Goal: Transaction & Acquisition: Purchase product/service

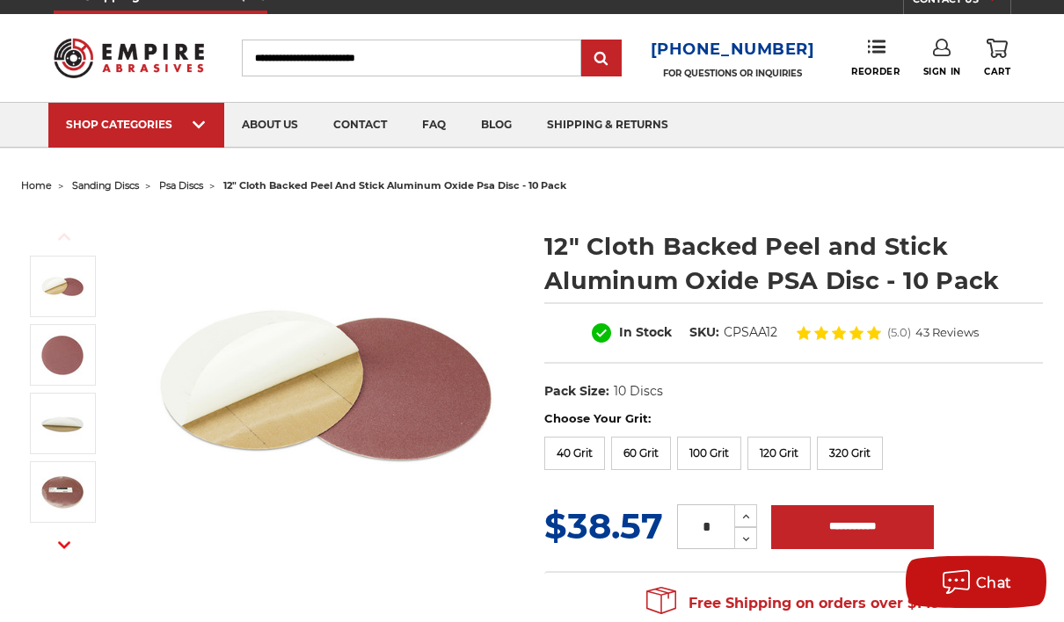
scroll to position [19, 0]
click at [650, 460] on label "60 Grit" at bounding box center [641, 453] width 60 height 33
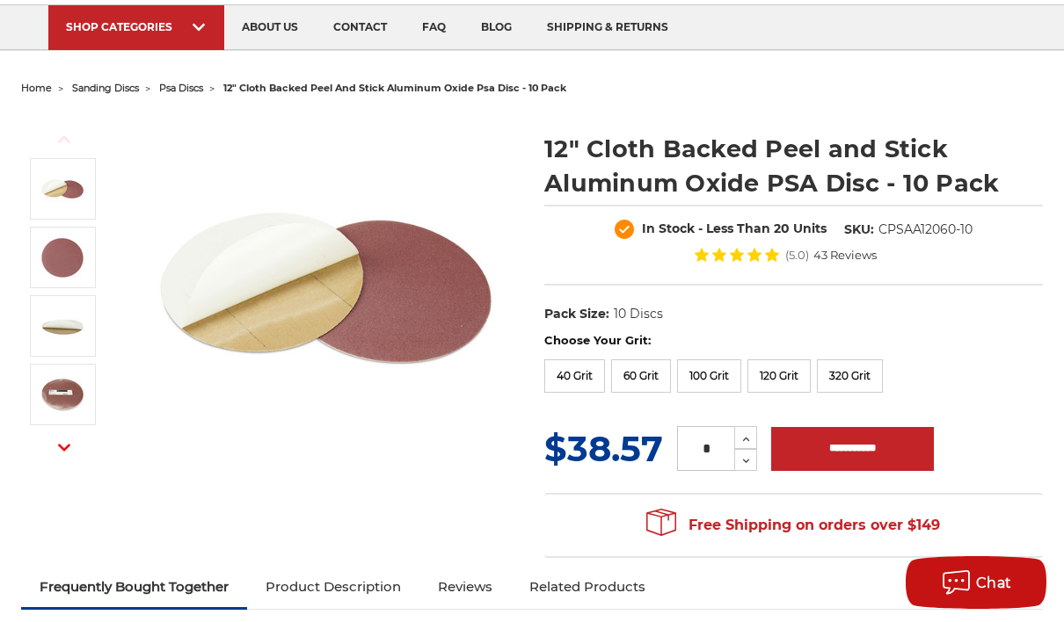
scroll to position [119, 0]
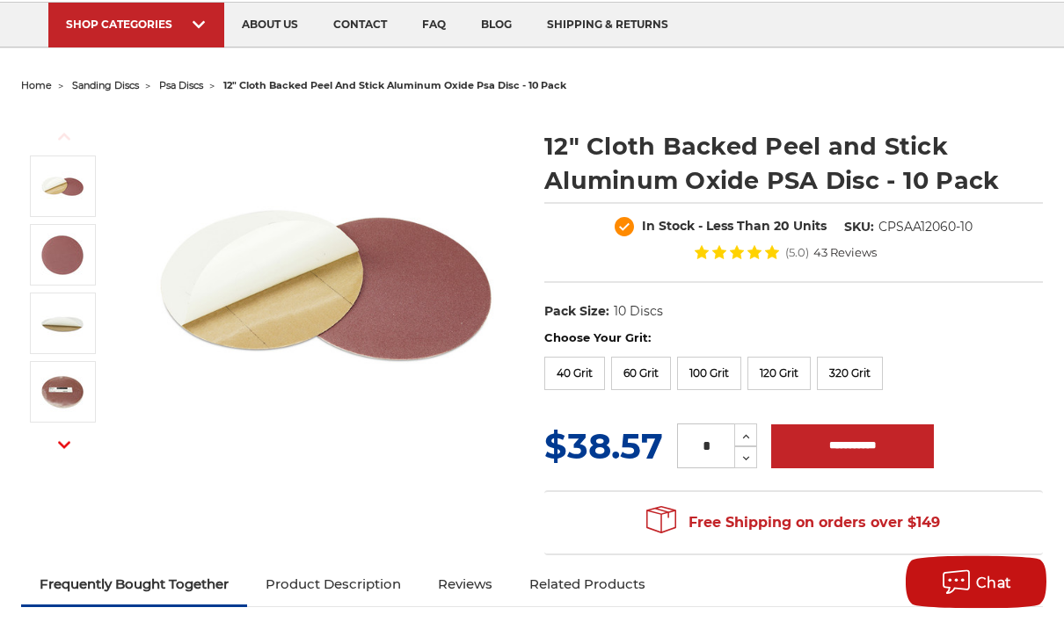
click at [911, 456] on input "**********" at bounding box center [852, 448] width 163 height 44
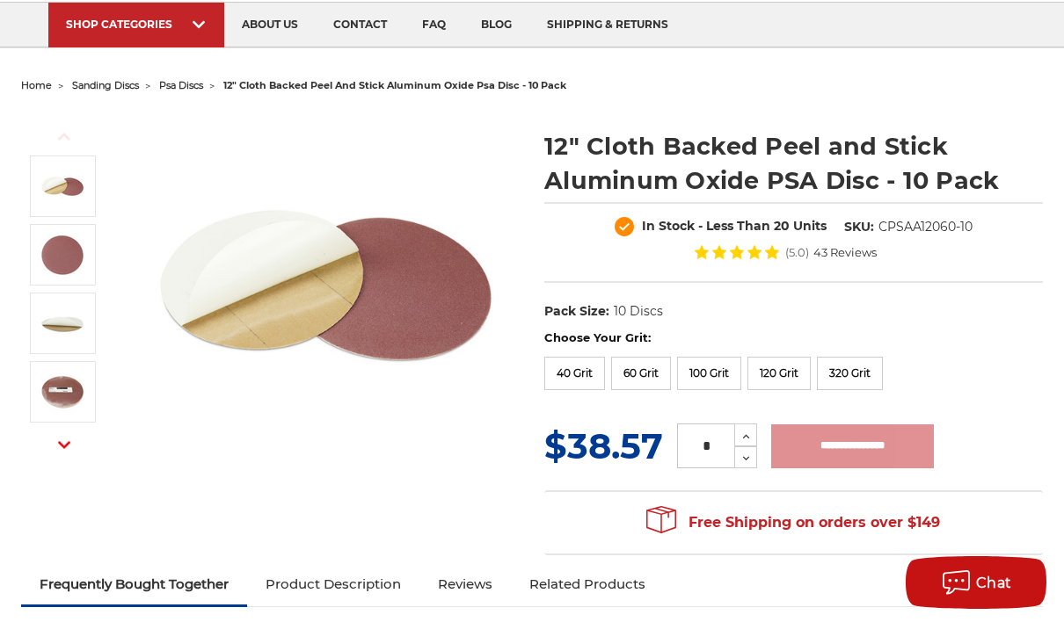
type input "**********"
click at [470, 398] on img at bounding box center [326, 287] width 352 height 352
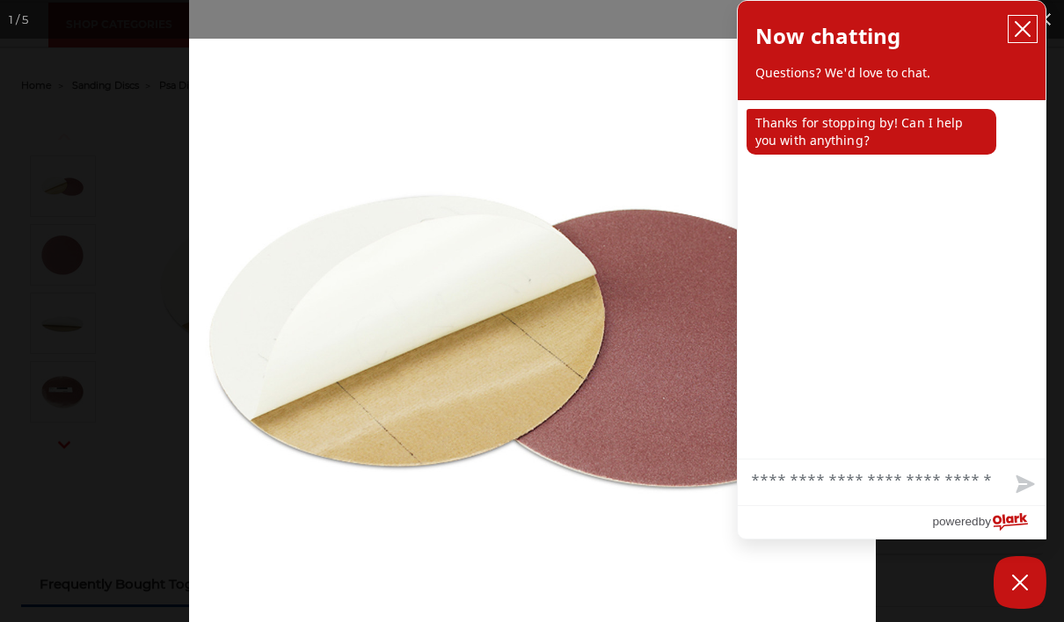
click at [1027, 33] on icon "close chatbox" at bounding box center [1023, 29] width 14 height 14
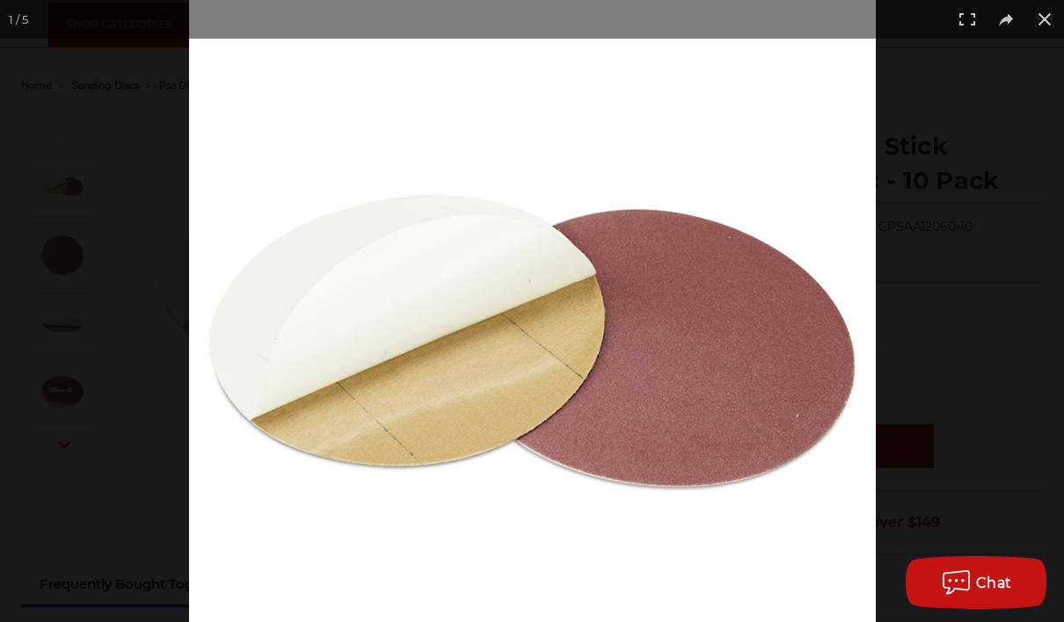
click at [1011, 536] on div at bounding box center [721, 311] width 1064 height 622
click at [1051, 19] on button at bounding box center [1044, 19] width 39 height 39
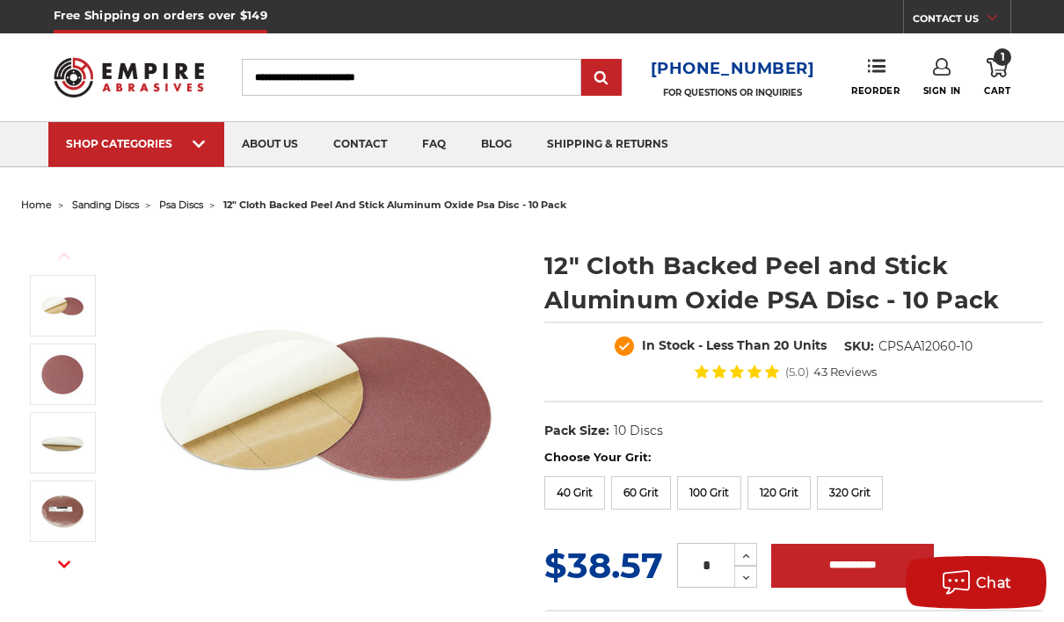
click at [997, 74] on use at bounding box center [996, 67] width 21 height 19
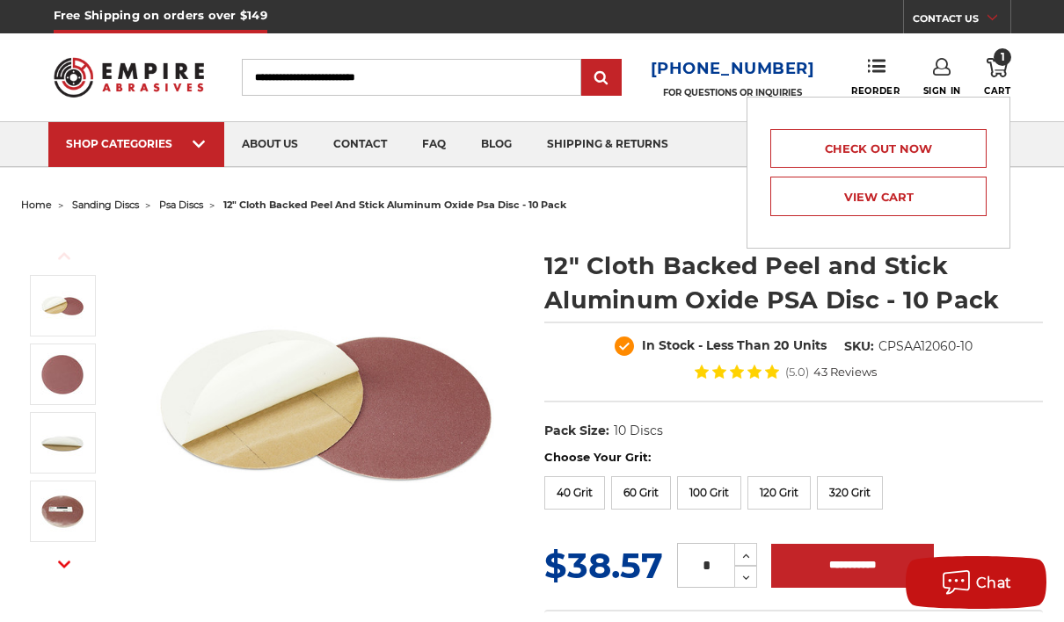
click at [961, 157] on link "Check out now" at bounding box center [878, 148] width 216 height 39
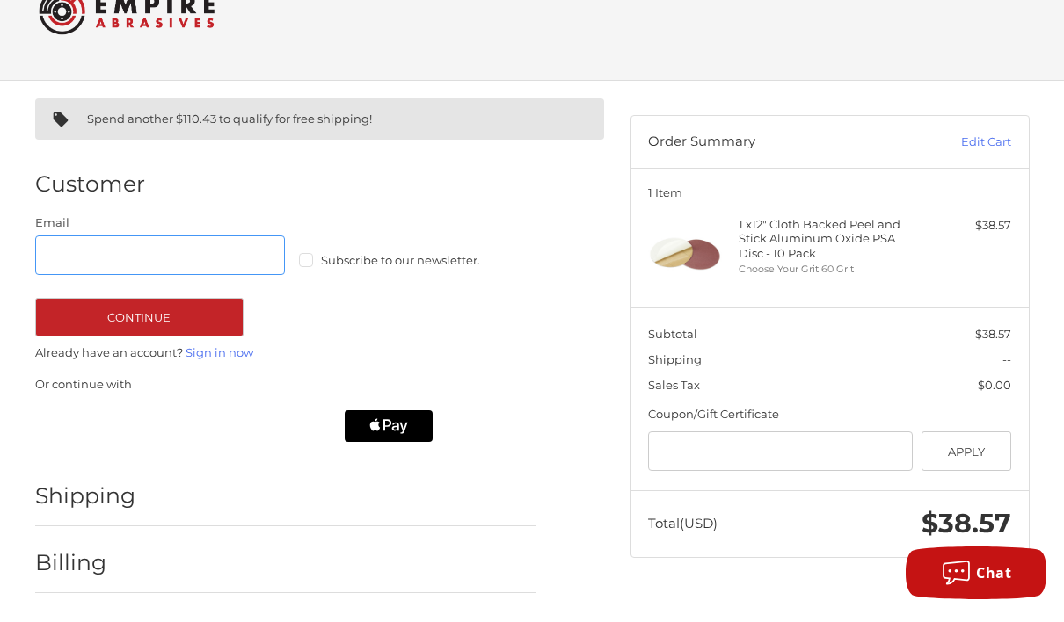
scroll to position [47, 0]
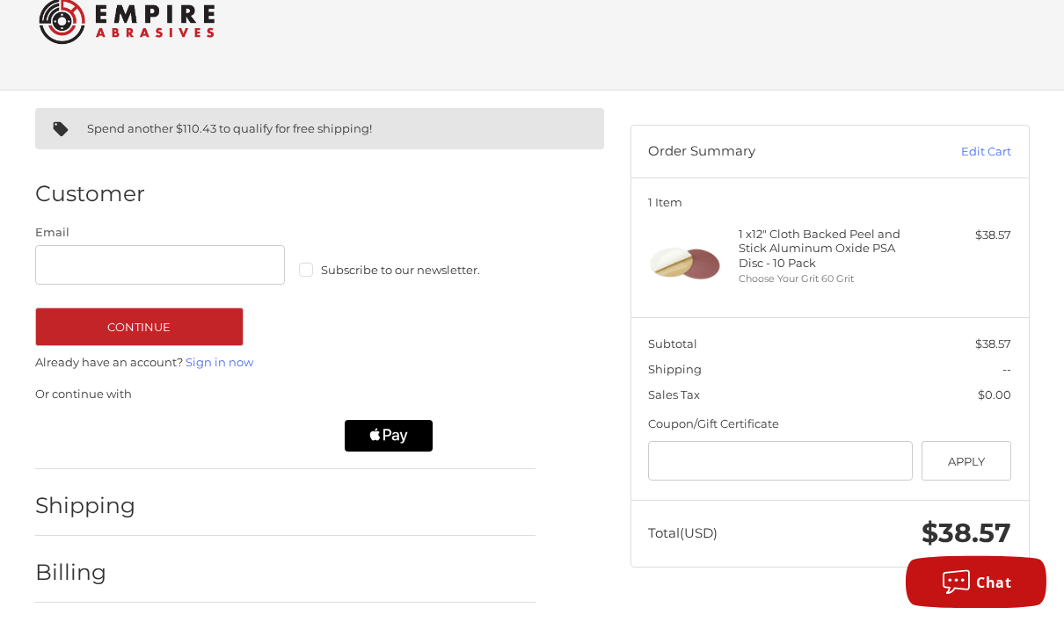
click at [310, 271] on label "Subscribe to our newsletter." at bounding box center [424, 271] width 251 height 14
click at [82, 507] on h2 "Shipping" at bounding box center [86, 506] width 103 height 27
